Goal: Task Accomplishment & Management: Complete application form

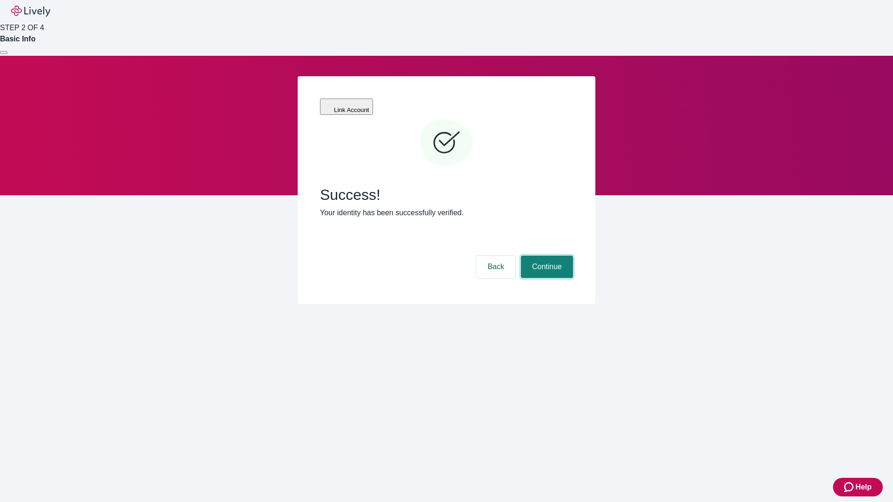
click at [545, 256] on button "Continue" at bounding box center [547, 267] width 52 height 22
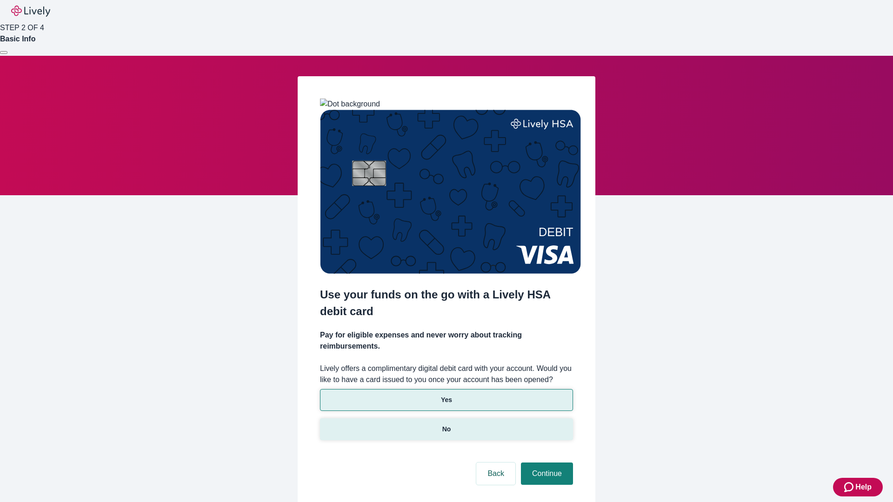
click at [446, 424] on p "No" at bounding box center [446, 429] width 9 height 10
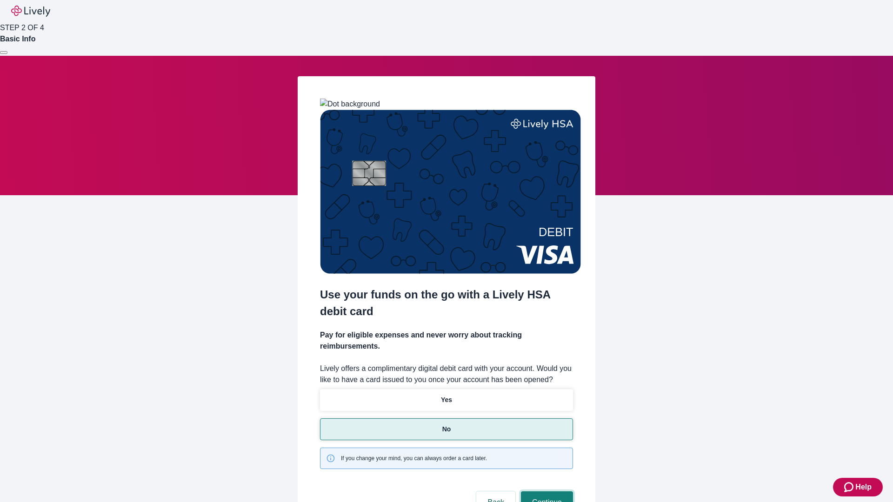
click at [545, 491] on button "Continue" at bounding box center [547, 502] width 52 height 22
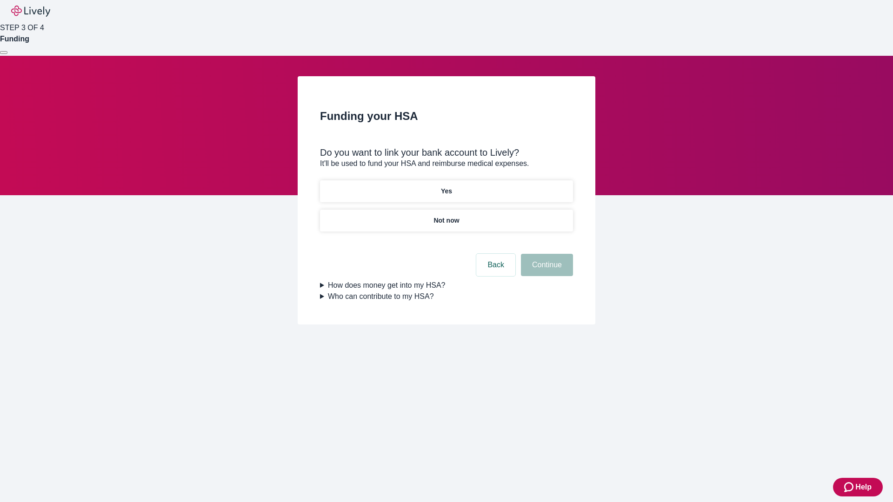
click at [446, 186] on p "Yes" at bounding box center [446, 191] width 11 height 10
click at [545, 254] on button "Continue" at bounding box center [547, 265] width 52 height 22
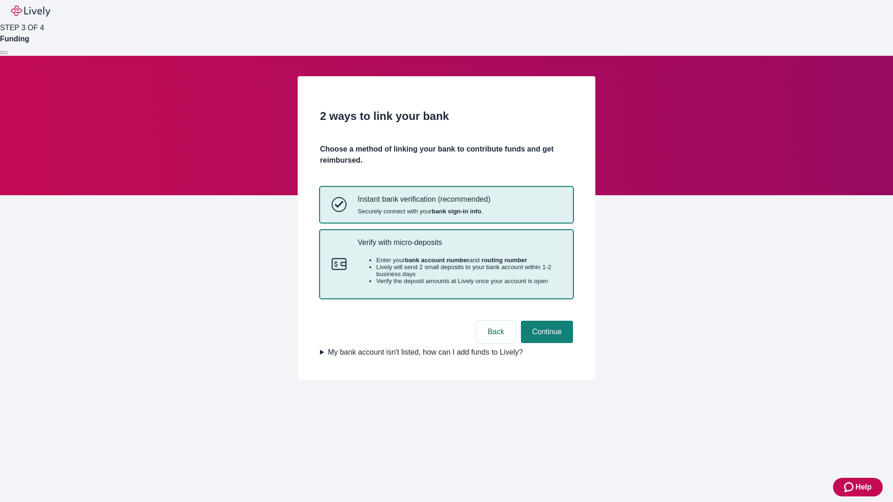
click at [459, 247] on p "Verify with micro-deposits" at bounding box center [459, 242] width 204 height 9
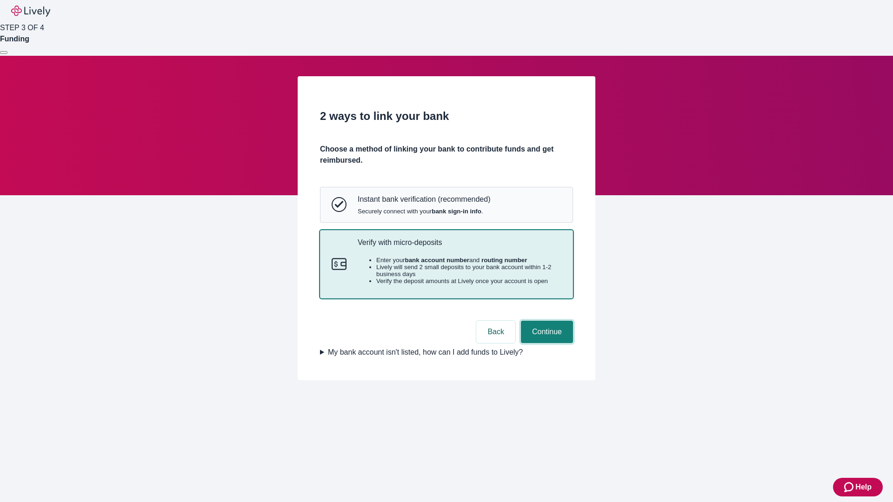
click at [545, 343] on button "Continue" at bounding box center [547, 332] width 52 height 22
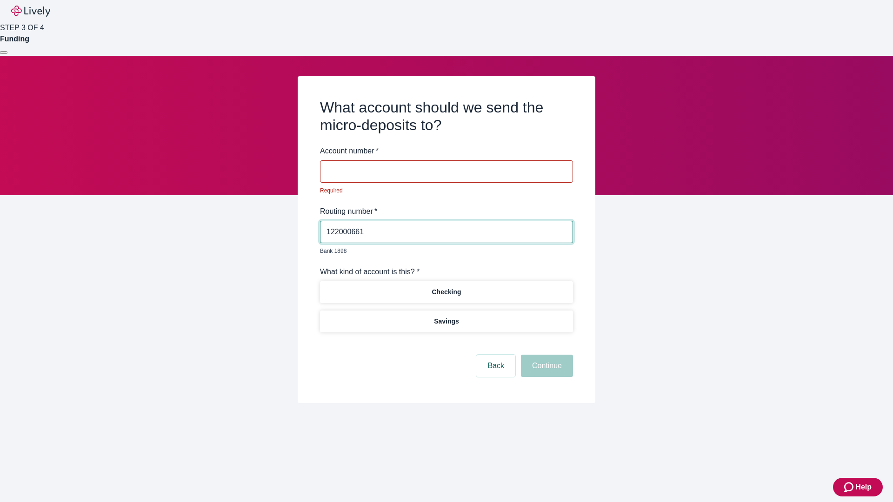
type input "122000661"
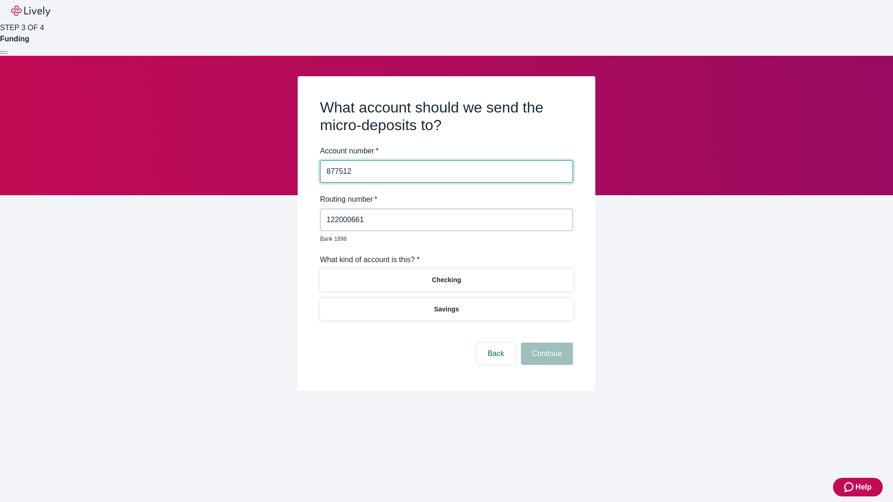
type input "877512"
click at [446, 275] on p "Checking" at bounding box center [445, 280] width 29 height 10
click at [545, 343] on button "Continue" at bounding box center [547, 354] width 52 height 22
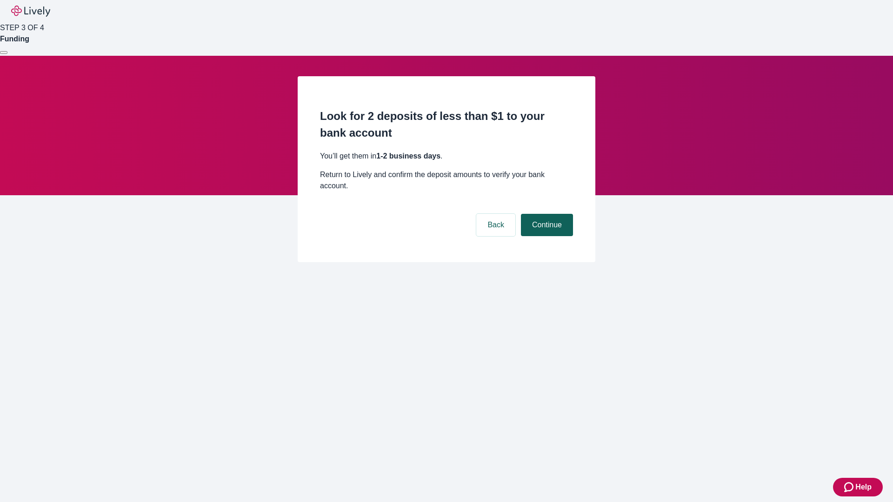
click at [545, 214] on button "Continue" at bounding box center [547, 225] width 52 height 22
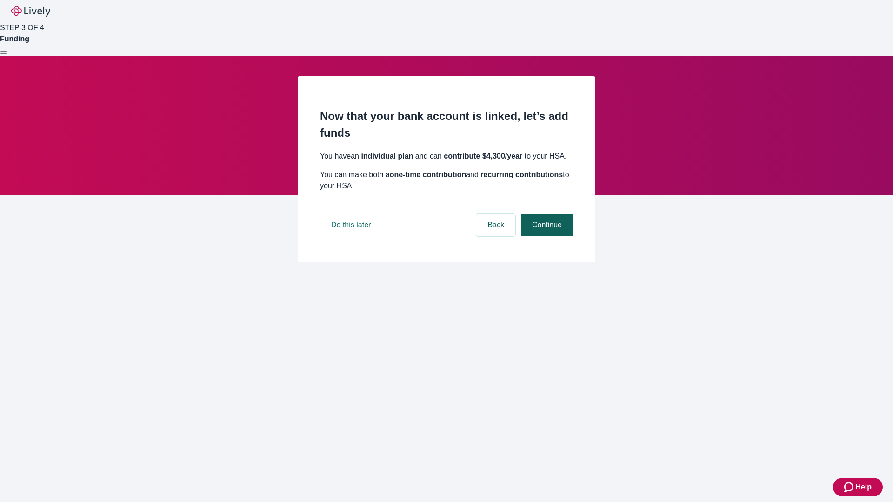
click at [545, 236] on button "Continue" at bounding box center [547, 225] width 52 height 22
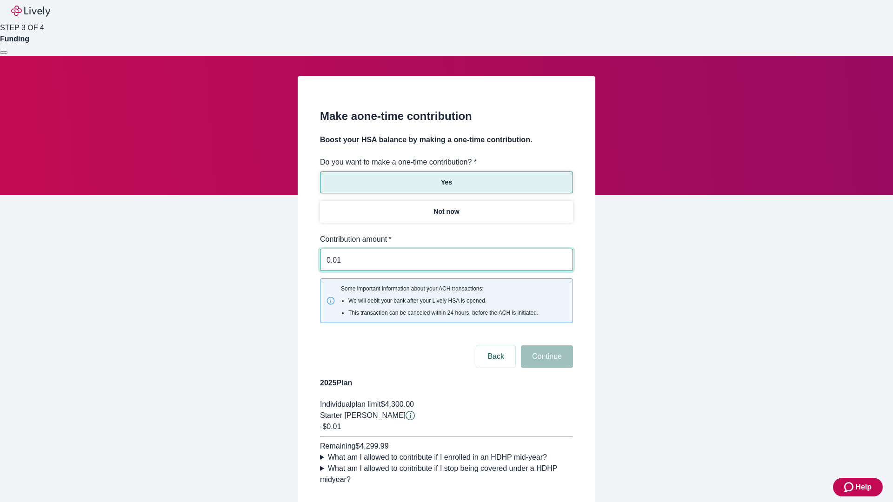
type input "0.01"
click at [545, 345] on button "Continue" at bounding box center [547, 356] width 52 height 22
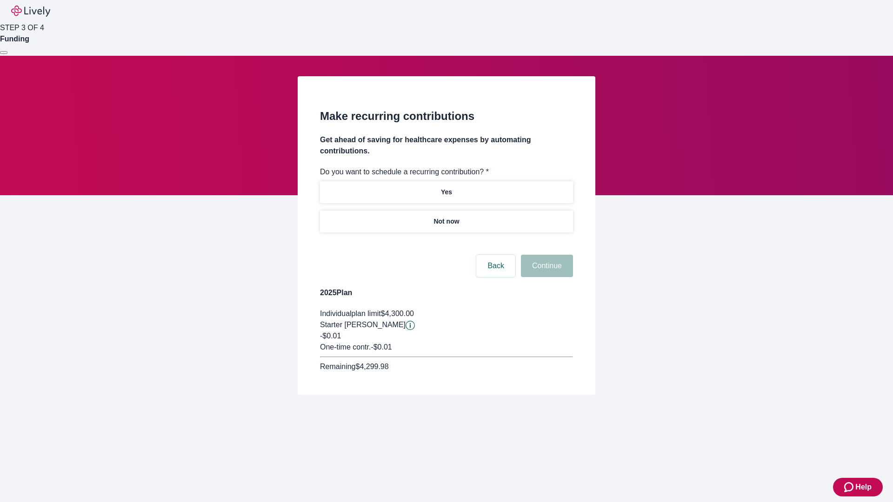
click at [446, 217] on p "Not now" at bounding box center [446, 222] width 26 height 10
click at [545, 255] on button "Continue" at bounding box center [547, 266] width 52 height 22
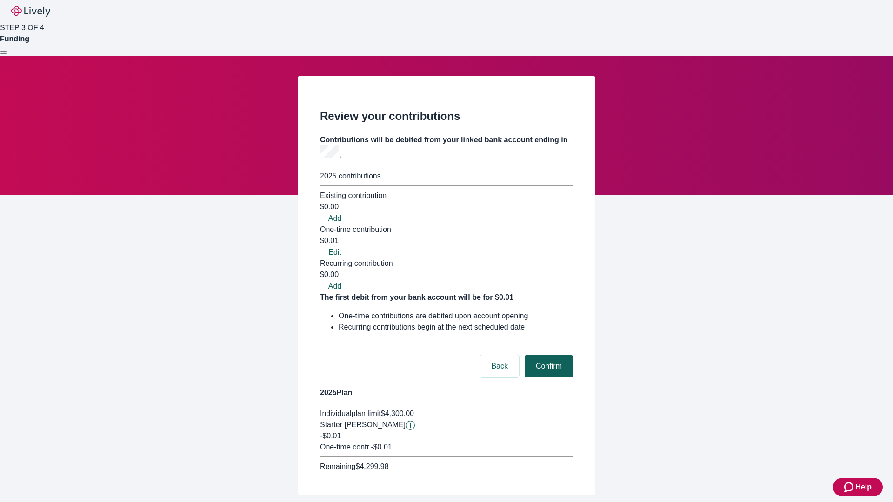
click at [547, 355] on button "Confirm" at bounding box center [548, 366] width 48 height 22
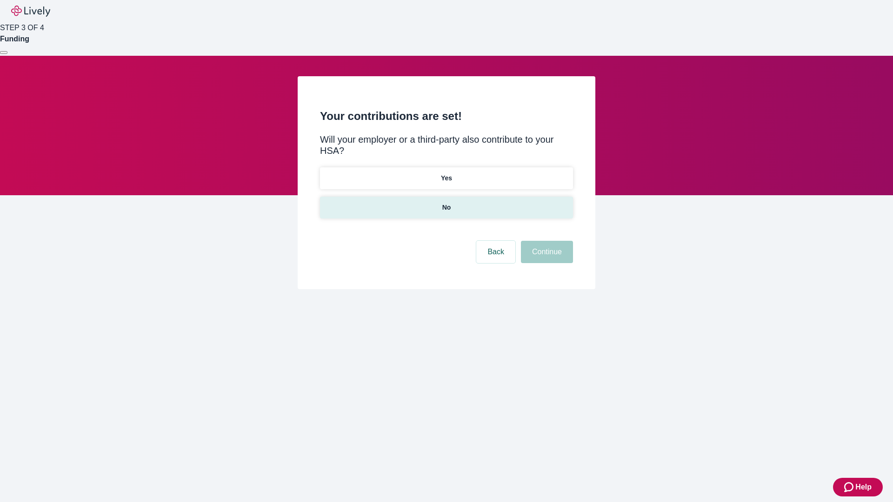
click at [446, 203] on p "No" at bounding box center [446, 208] width 9 height 10
click at [545, 241] on button "Continue" at bounding box center [547, 252] width 52 height 22
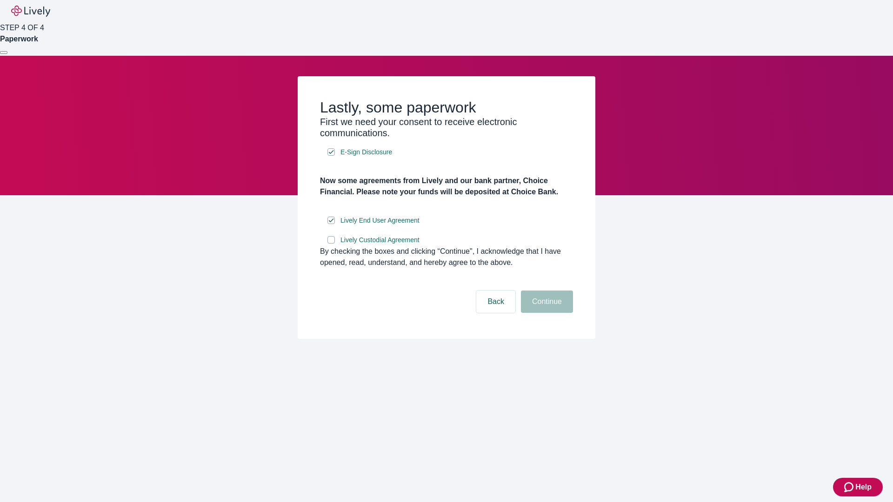
click at [331, 244] on input "Lively Custodial Agreement" at bounding box center [330, 239] width 7 height 7
checkbox input "true"
click at [545, 313] on button "Continue" at bounding box center [547, 302] width 52 height 22
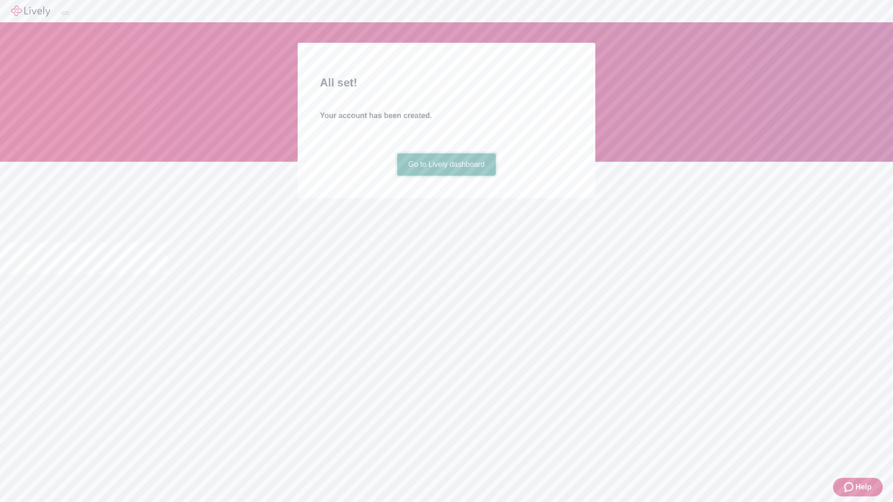
click at [446, 176] on link "Go to Lively dashboard" at bounding box center [446, 164] width 99 height 22
